Goal: Understand site structure: Understand site structure

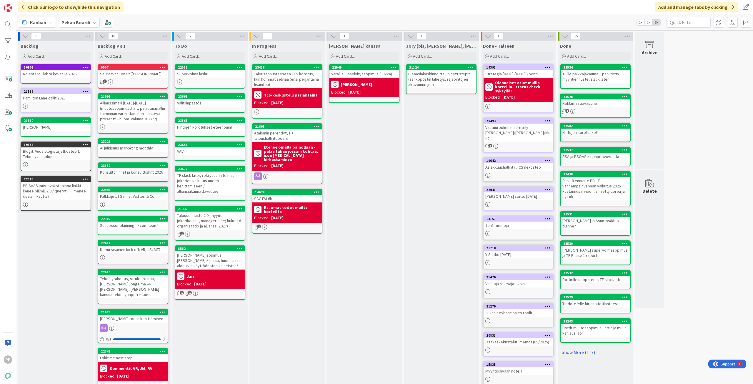
click at [168, 11] on div "Click our logo to show/hide this navigation Add and manage tabs by clicking" at bounding box center [384, 7] width 737 height 14
drag, startPoint x: 168, startPoint y: 23, endPoint x: 36, endPoint y: 18, distance: 131.9
click at [163, 23] on div "Kanban Pekan Boardi 1x 2x 3x" at bounding box center [384, 22] width 737 height 16
drag, startPoint x: 140, startPoint y: 8, endPoint x: 193, endPoint y: 26, distance: 55.9
click at [193, 26] on div "Click our logo to show/hide this navigation Add and manage tabs by clicking Kan…" at bounding box center [384, 192] width 737 height 384
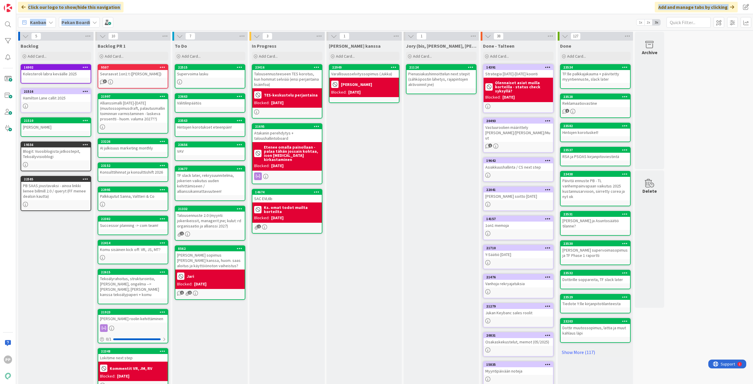
click at [193, 26] on div "Kanban Pekan Boardi 1x 2x 3x" at bounding box center [384, 22] width 737 height 16
drag, startPoint x: 153, startPoint y: 27, endPoint x: 141, endPoint y: 14, distance: 18.2
click at [141, 14] on div "Click our logo to show/hide this navigation Add and manage tabs by clicking Kan…" at bounding box center [384, 192] width 737 height 384
click at [141, 14] on div "Click our logo to show/hide this navigation Add and manage tabs by clicking" at bounding box center [384, 7] width 737 height 14
click at [134, 22] on div "Kanban Pekan Boardi 1x 2x 3x" at bounding box center [384, 22] width 737 height 16
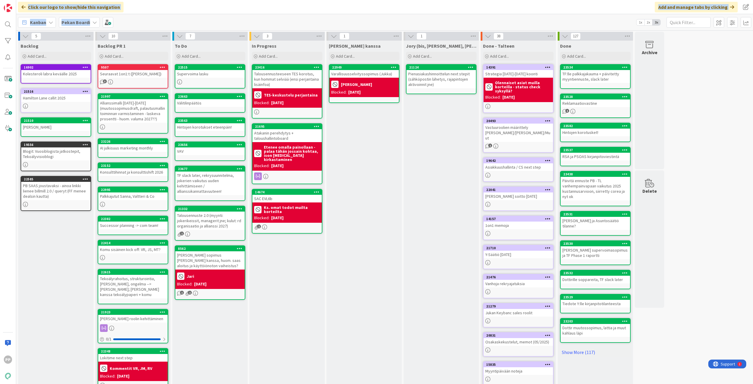
drag, startPoint x: 137, startPoint y: 23, endPoint x: 22, endPoint y: 5, distance: 116.7
click at [22, 5] on div "Click our logo to show/hide this navigation Add and manage tabs by clicking Kan…" at bounding box center [384, 192] width 737 height 384
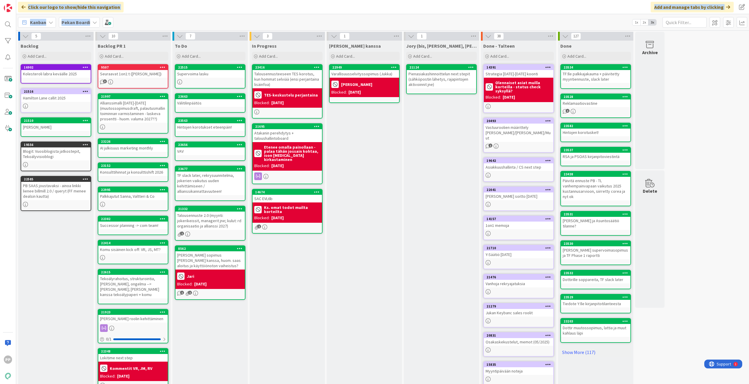
click at [153, 7] on div "Click our logo to show/hide this navigation Add and manage tabs by clicking" at bounding box center [382, 7] width 733 height 14
drag, startPoint x: 163, startPoint y: 7, endPoint x: 172, endPoint y: 21, distance: 16.8
click at [172, 21] on div "Click our logo to show/hide this navigation Add and manage tabs by clicking Kan…" at bounding box center [382, 192] width 733 height 384
drag, startPoint x: 173, startPoint y: 21, endPoint x: 176, endPoint y: 21, distance: 3.5
click at [173, 21] on div "Kanban Pekan Boardi 1x 2x 3x" at bounding box center [382, 22] width 733 height 16
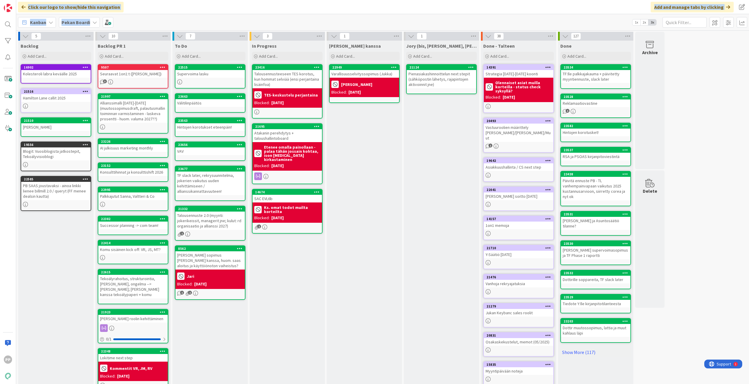
drag, startPoint x: 183, startPoint y: 21, endPoint x: 27, endPoint y: 7, distance: 156.3
click at [27, 7] on div "Click our logo to show/hide this navigation Add and manage tabs by clicking Kan…" at bounding box center [382, 192] width 733 height 384
click at [139, 25] on div "Kanban Pekan Boardi 1x 2x 3x" at bounding box center [382, 22] width 733 height 16
drag, startPoint x: 157, startPoint y: 25, endPoint x: 23, endPoint y: 6, distance: 135.5
click at [23, 6] on div "Click our logo to show/hide this navigation Add and manage tabs by clicking Kan…" at bounding box center [382, 192] width 733 height 384
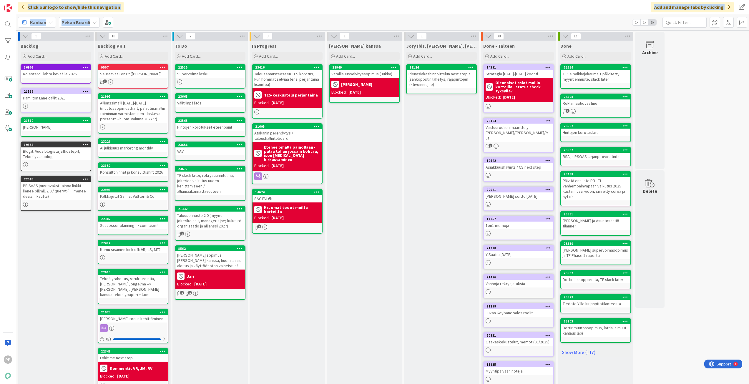
click at [140, 5] on div "Click our logo to show/hide this navigation Add and manage tabs by clicking" at bounding box center [382, 7] width 733 height 14
drag, startPoint x: 150, startPoint y: 7, endPoint x: 154, endPoint y: 20, distance: 13.1
click at [154, 20] on div "Click our logo to show/hide this navigation Add and manage tabs by clicking Kan…" at bounding box center [382, 192] width 733 height 384
click at [154, 20] on div "Kanban Pekan Boardi 1x 2x 3x" at bounding box center [382, 22] width 733 height 16
click at [360, 144] on div "[PERSON_NAME] kanssa Add Card... 22949 Varallisuusselvityssopimus ([PERSON_NAME…" at bounding box center [364, 223] width 75 height 364
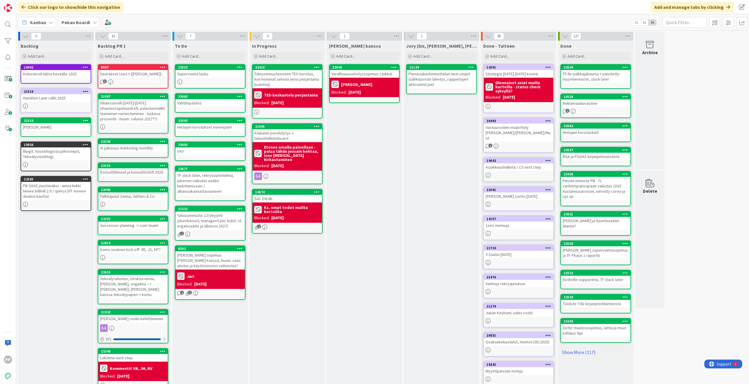
click at [358, 144] on div "[PERSON_NAME] kanssa Add Card... 22949 Varallisuusselvityssopimus ([PERSON_NAME…" at bounding box center [364, 223] width 75 height 364
click at [189, 9] on div "Click our logo to show/hide this navigation Add and manage tabs by clicking" at bounding box center [382, 7] width 733 height 14
click at [360, 322] on div "[PERSON_NAME] kanssa Add Card... 22949 Varallisuusselvityssopimus ([PERSON_NAME…" at bounding box center [364, 223] width 75 height 364
